Goal: Information Seeking & Learning: Learn about a topic

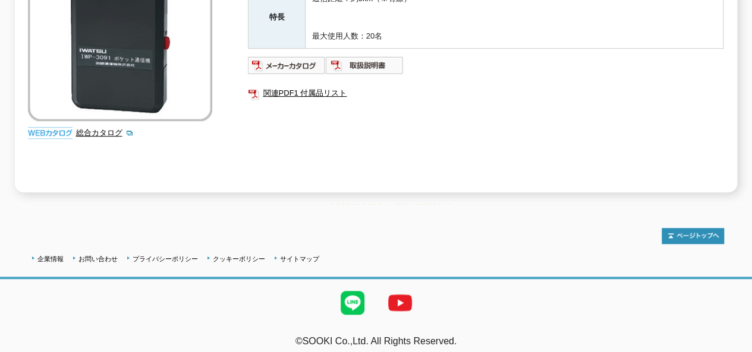
scroll to position [165, 0]
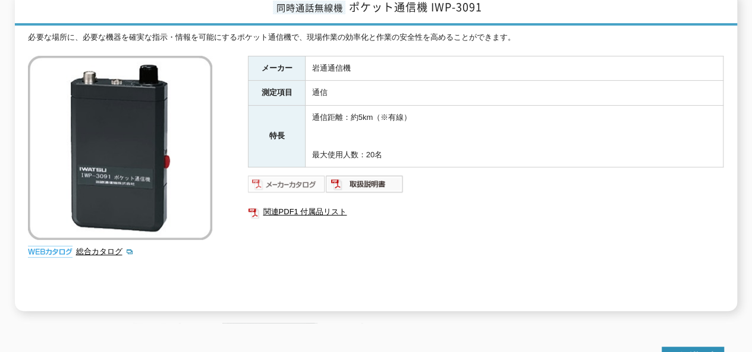
click at [296, 179] on img at bounding box center [287, 184] width 78 height 19
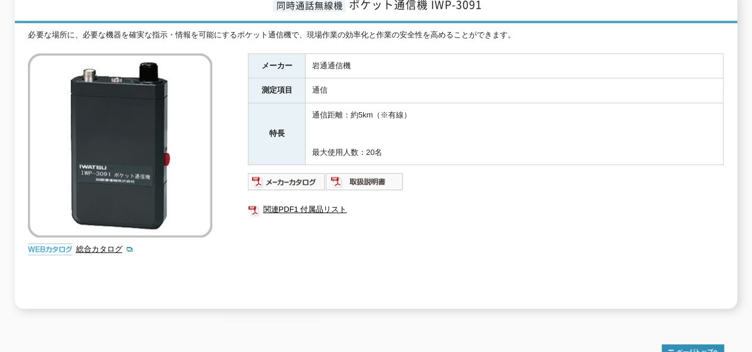
scroll to position [46, 0]
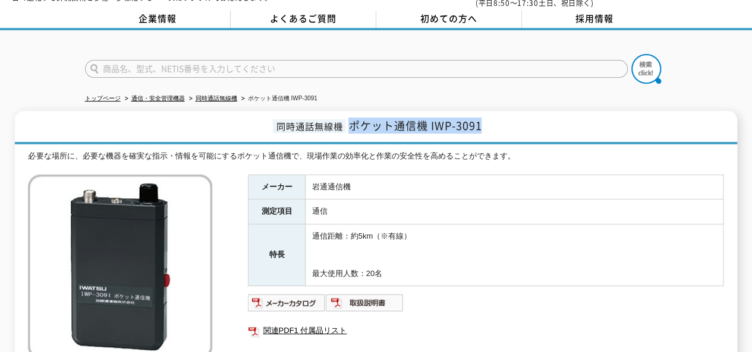
drag, startPoint x: 480, startPoint y: 120, endPoint x: 353, endPoint y: 121, distance: 127.2
click at [353, 121] on span "ポケット通信機 IWP-3091" at bounding box center [414, 126] width 133 height 16
click at [497, 200] on td "通信" at bounding box center [515, 212] width 418 height 25
drag, startPoint x: 486, startPoint y: 120, endPoint x: 351, endPoint y: 121, distance: 134.3
click at [353, 119] on h1 "同時通話無線機 ポケット通信機 IWP-3091" at bounding box center [376, 127] width 722 height 33
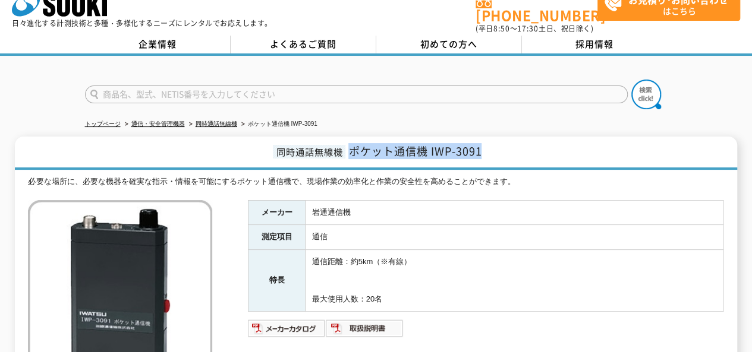
scroll to position [0, 0]
